Goal: Navigation & Orientation: Find specific page/section

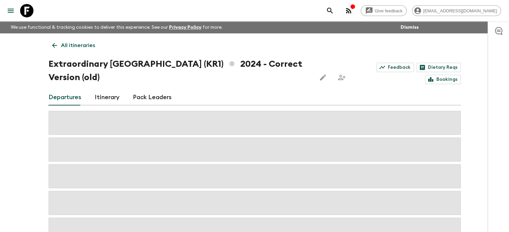
click at [67, 47] on p "All itineraries" at bounding box center [78, 45] width 34 height 8
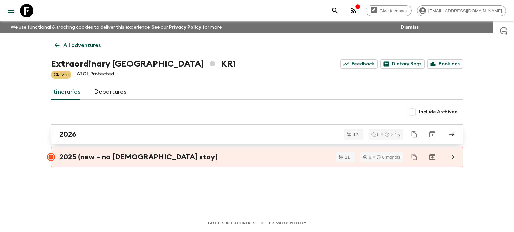
click at [79, 135] on div "2026" at bounding box center [250, 134] width 383 height 9
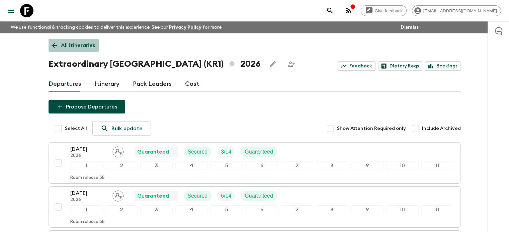
click at [79, 48] on p "All itineraries" at bounding box center [78, 45] width 34 height 8
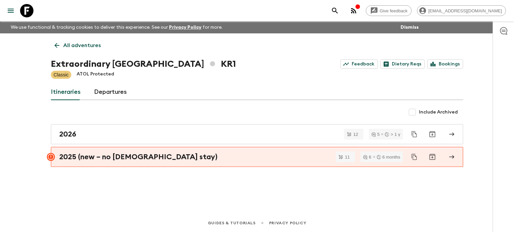
click at [79, 48] on p "All adventures" at bounding box center [81, 45] width 37 height 8
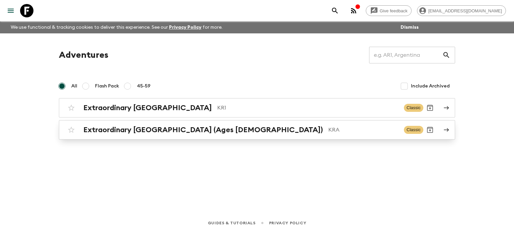
click at [92, 130] on h2 "Extraordinary [GEOGRAPHIC_DATA] (Ages [DEMOGRAPHIC_DATA])" at bounding box center [202, 130] width 239 height 9
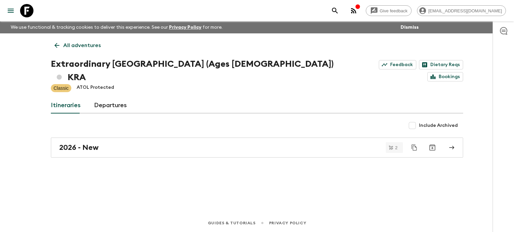
click at [92, 143] on h2 "2026 - New" at bounding box center [78, 147] width 39 height 9
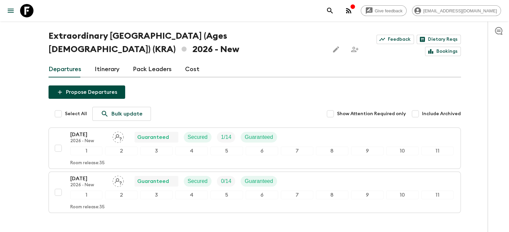
scroll to position [67, 0]
